Goal: Information Seeking & Learning: Learn about a topic

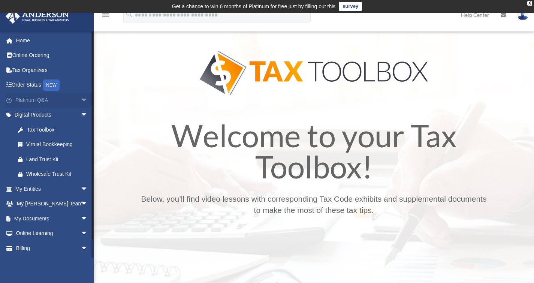
click at [37, 103] on link "Platinum Q&A arrow_drop_down" at bounding box center [52, 100] width 94 height 15
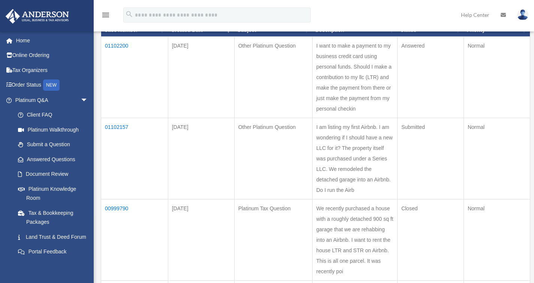
scroll to position [115, 0]
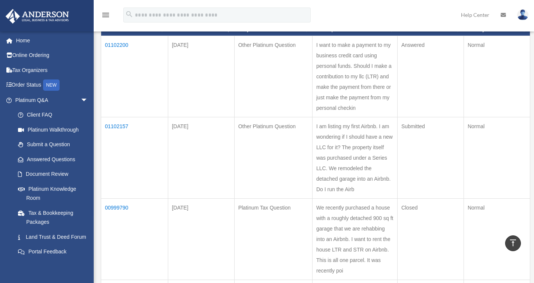
click at [120, 123] on td "01102157" at bounding box center [134, 157] width 67 height 81
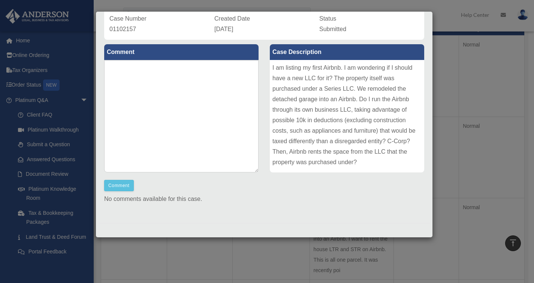
scroll to position [0, 0]
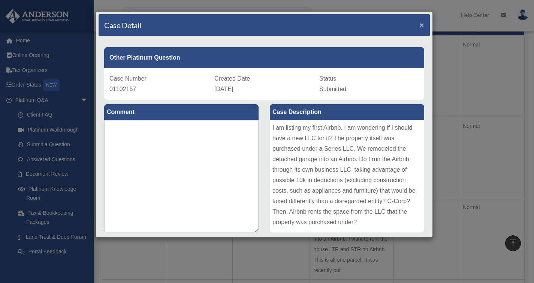
click at [419, 25] on span "×" at bounding box center [421, 25] width 5 height 9
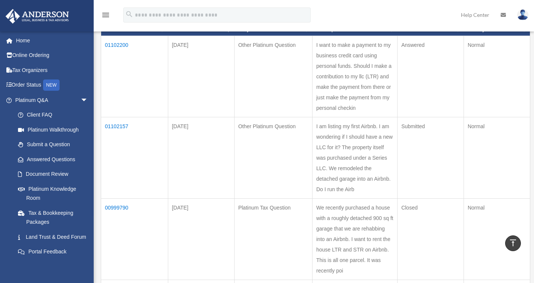
click at [118, 46] on td "01102200" at bounding box center [134, 76] width 67 height 81
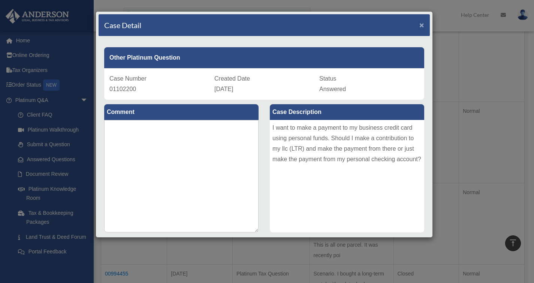
click at [419, 27] on span "×" at bounding box center [421, 25] width 5 height 9
